Goal: Transaction & Acquisition: Purchase product/service

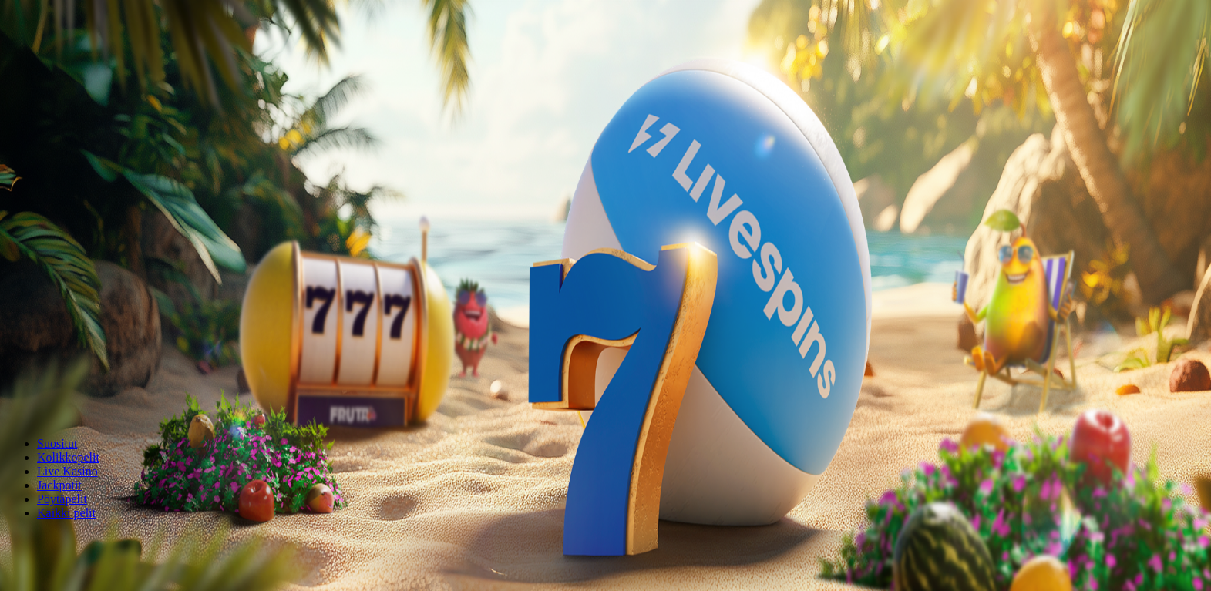
drag, startPoint x: 0, startPoint y: 0, endPoint x: 587, endPoint y: 188, distance: 616.1
click at [183, 255] on label "50 €" at bounding box center [172, 261] width 22 height 13
click at [116, 352] on input "**" at bounding box center [60, 359] width 109 height 15
type input "*"
type input "**"
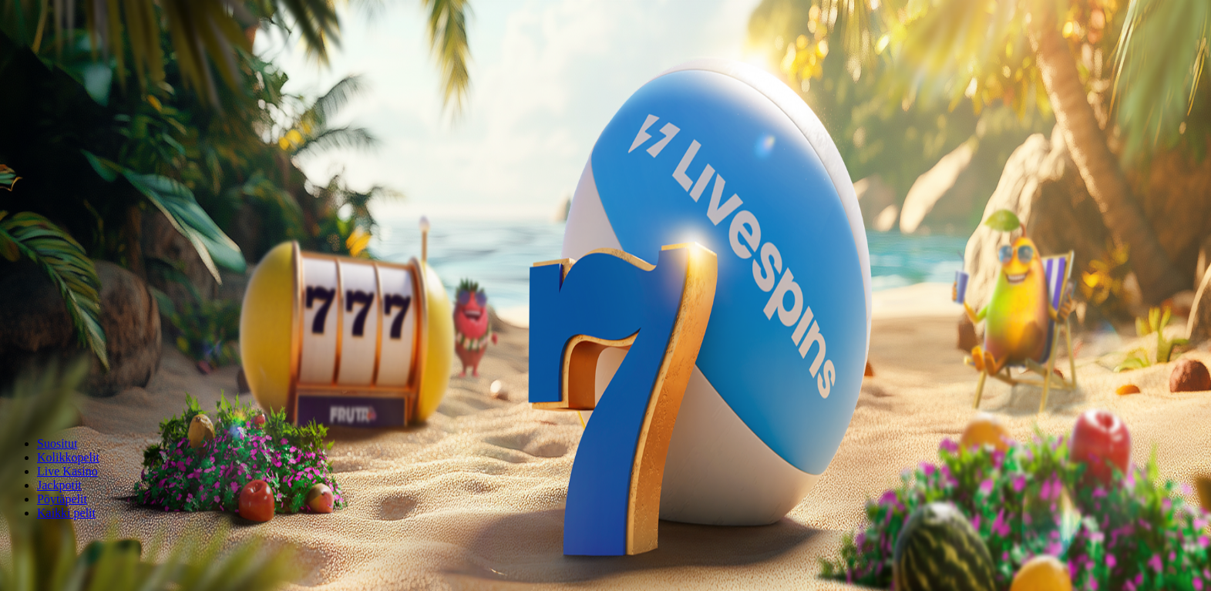
click at [81, 397] on span "Talleta ja pelaa" at bounding box center [46, 403] width 69 height 12
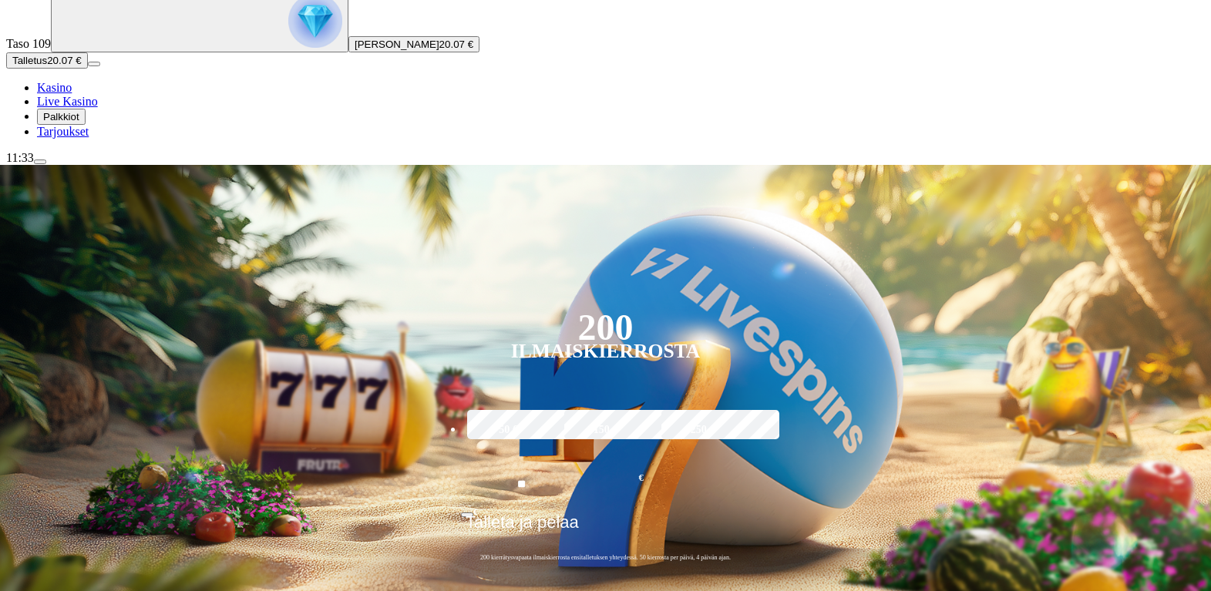
scroll to position [154, 0]
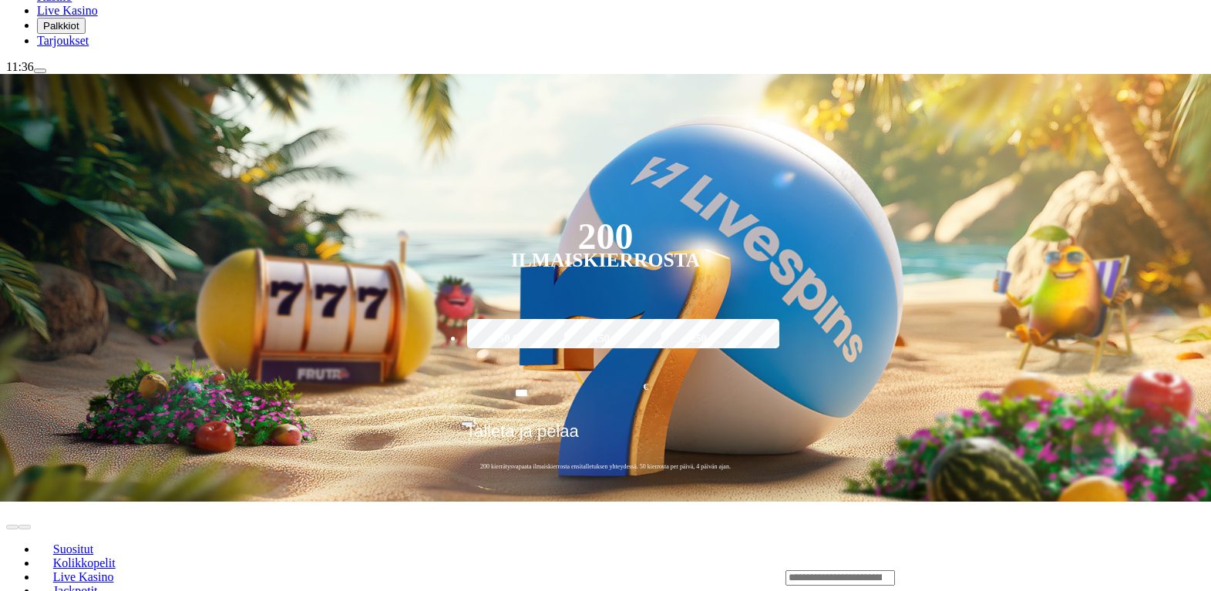
scroll to position [154, 0]
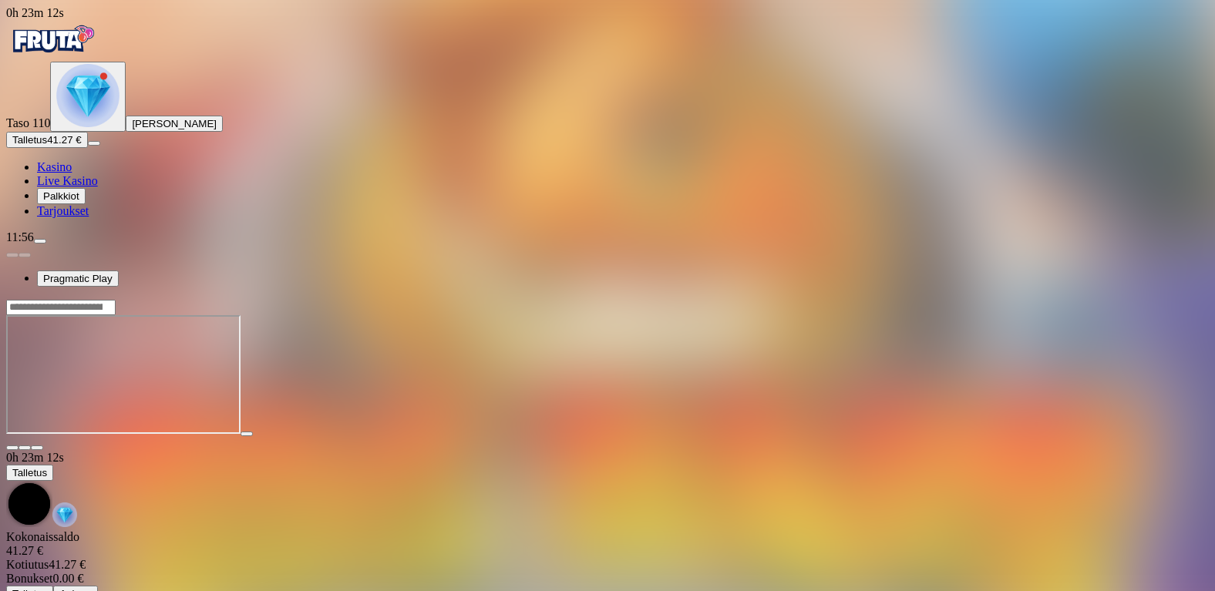
click at [12, 448] on span "close icon" at bounding box center [12, 448] width 0 height 0
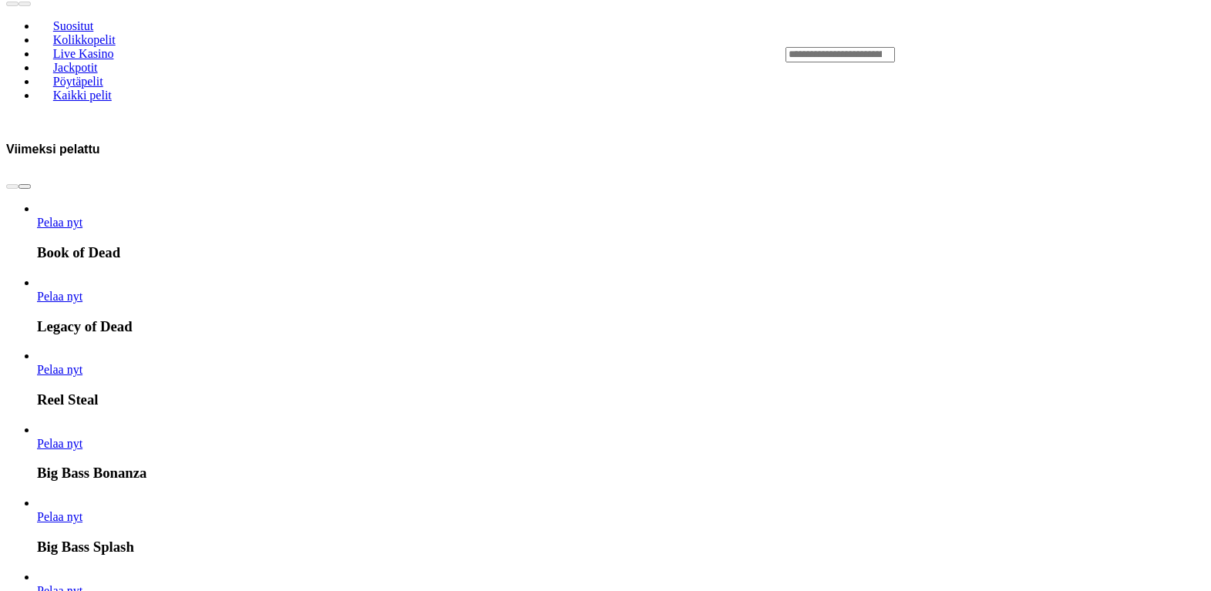
scroll to position [231, 0]
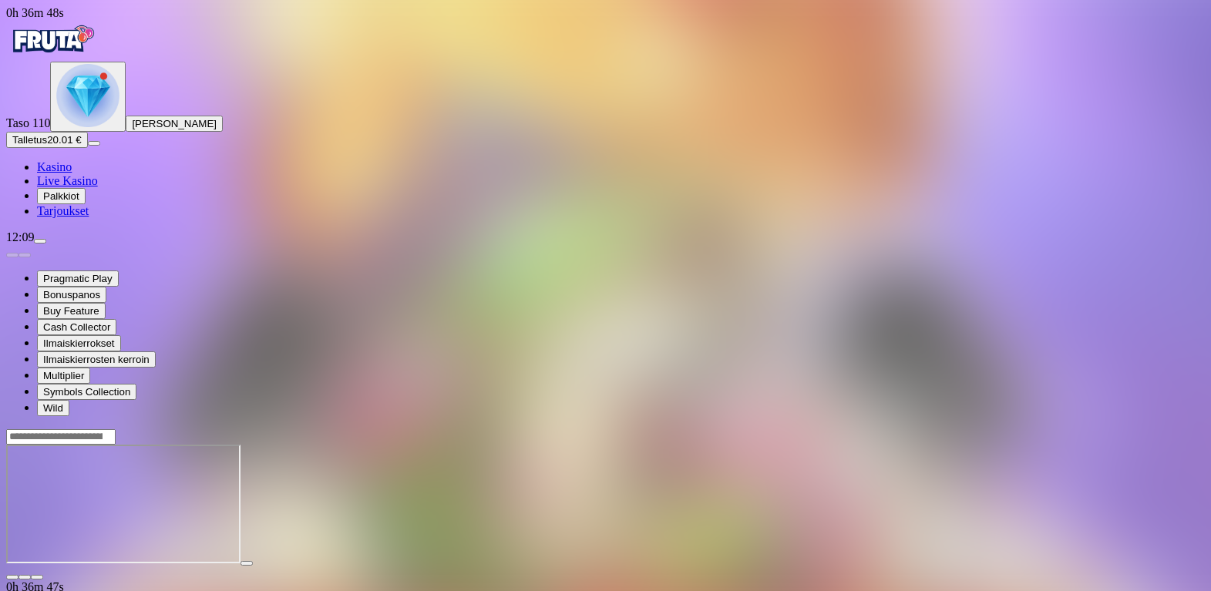
click at [12, 577] on span "close icon" at bounding box center [12, 577] width 0 height 0
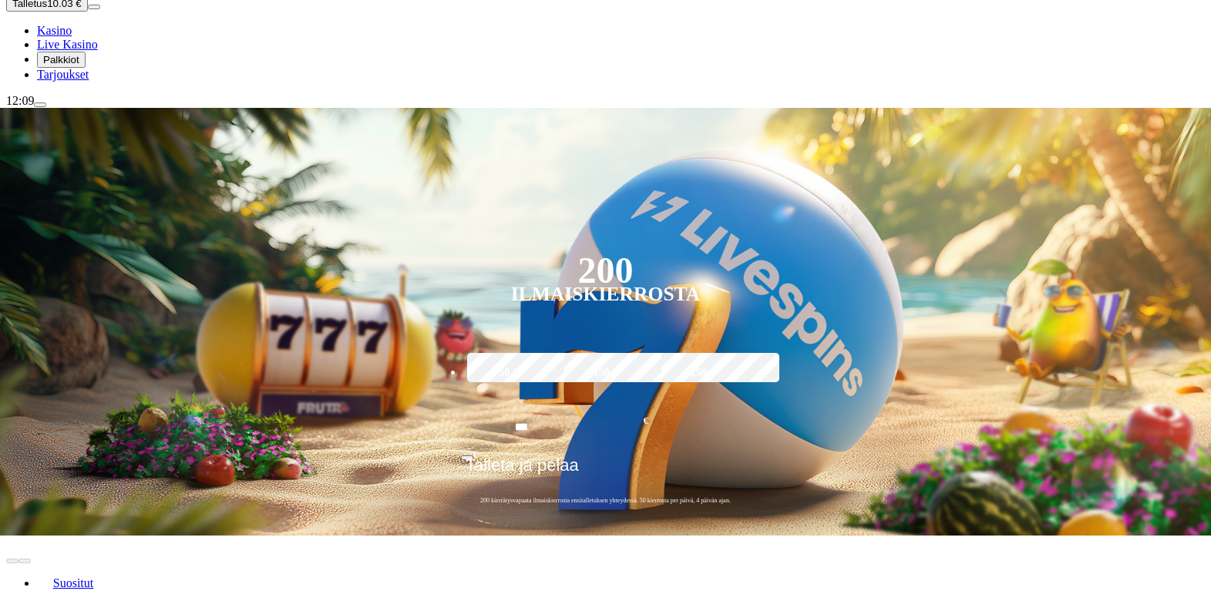
scroll to position [308, 0]
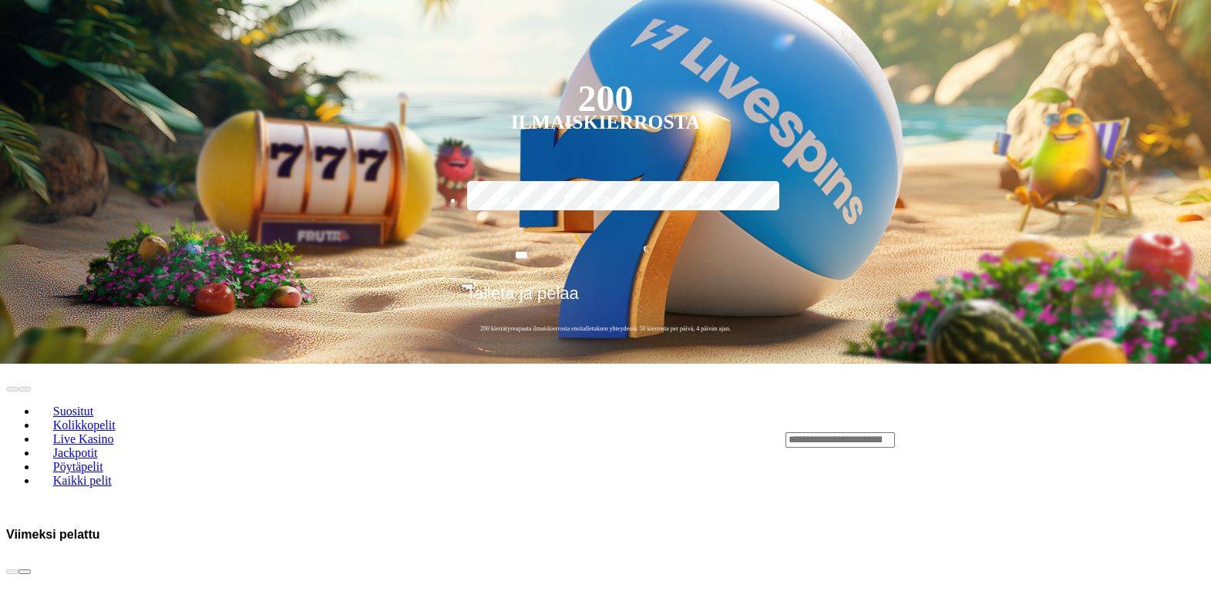
click at [25, 572] on span "chevron-right icon" at bounding box center [25, 572] width 0 height 0
